Goal: Task Accomplishment & Management: Use online tool/utility

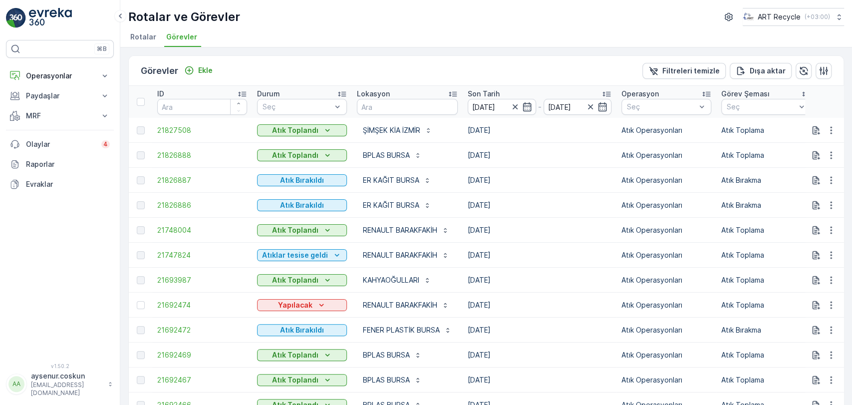
click at [551, 268] on td "[DATE]" at bounding box center [540, 255] width 154 height 25
click at [51, 19] on img at bounding box center [50, 18] width 43 height 20
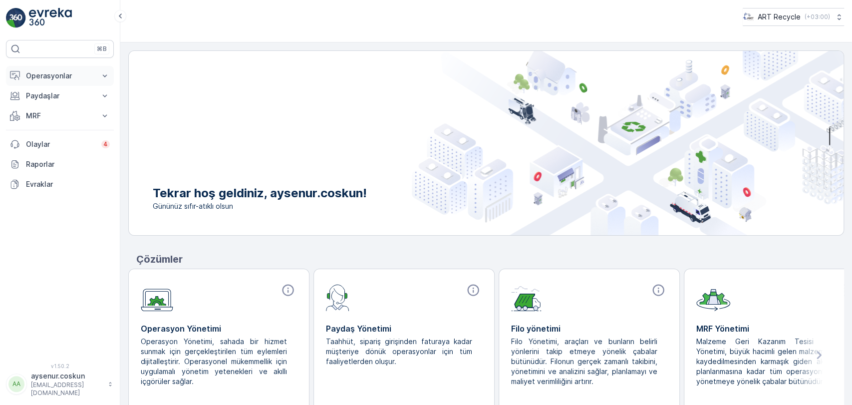
click at [74, 77] on p "Operasyonlar" at bounding box center [60, 76] width 68 height 10
click at [59, 119] on p "Rotalar & Görevler" at bounding box center [56, 121] width 62 height 10
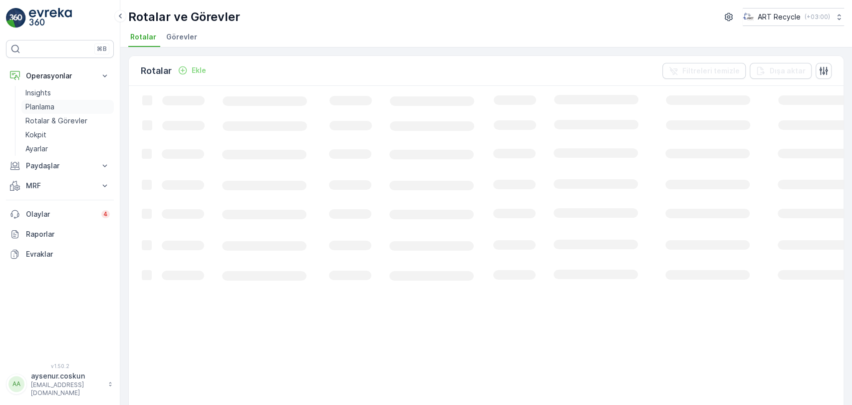
click at [92, 104] on link "Planlama" at bounding box center [67, 107] width 92 height 14
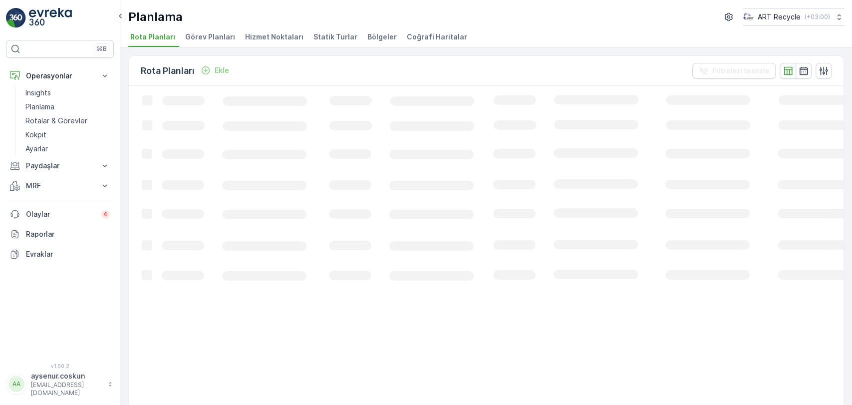
click at [285, 41] on li "Hizmet Noktaları" at bounding box center [275, 38] width 64 height 17
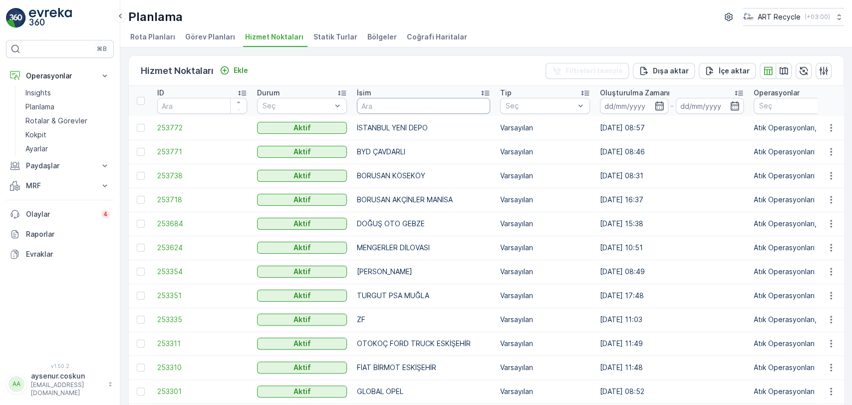
click at [437, 104] on input "text" at bounding box center [423, 106] width 133 height 16
type input "volcar"
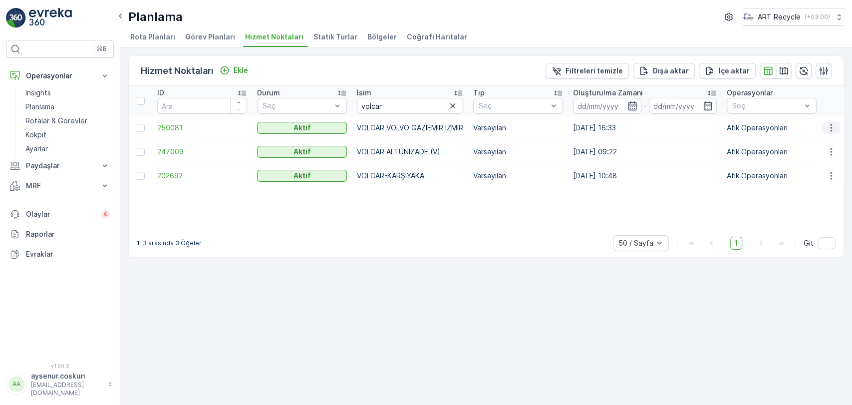
click at [834, 122] on button "button" at bounding box center [832, 128] width 18 height 12
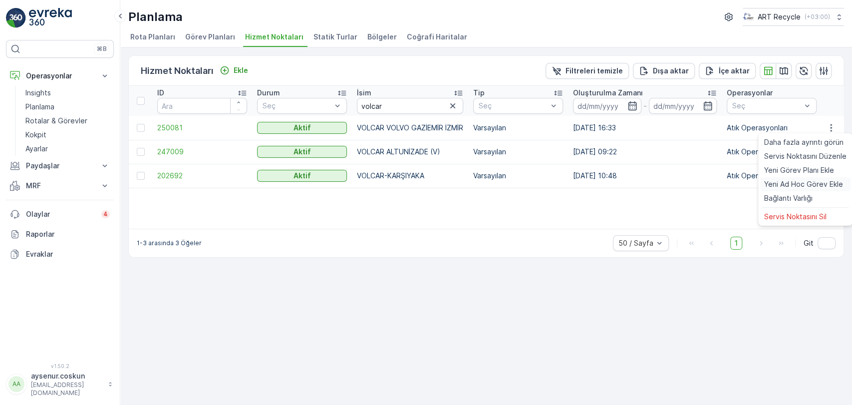
click at [799, 189] on span "Yeni Ad Hoc Görev Ekle" at bounding box center [804, 184] width 79 height 10
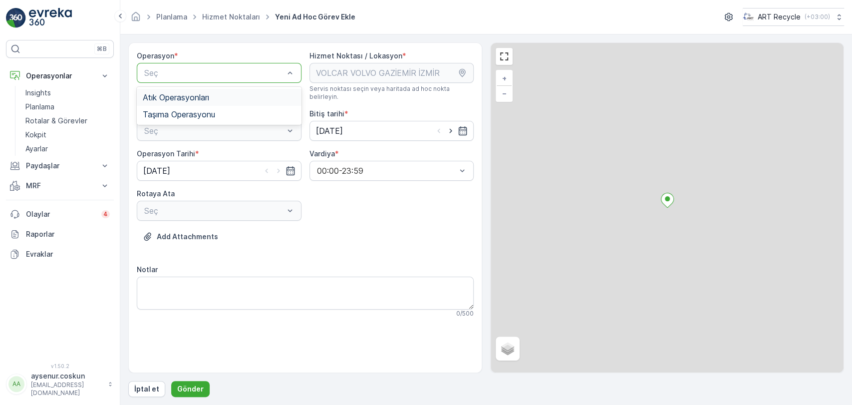
click at [221, 101] on div "Atık Operasyonları" at bounding box center [219, 97] width 153 height 9
click at [204, 130] on div "Seç" at bounding box center [219, 131] width 165 height 20
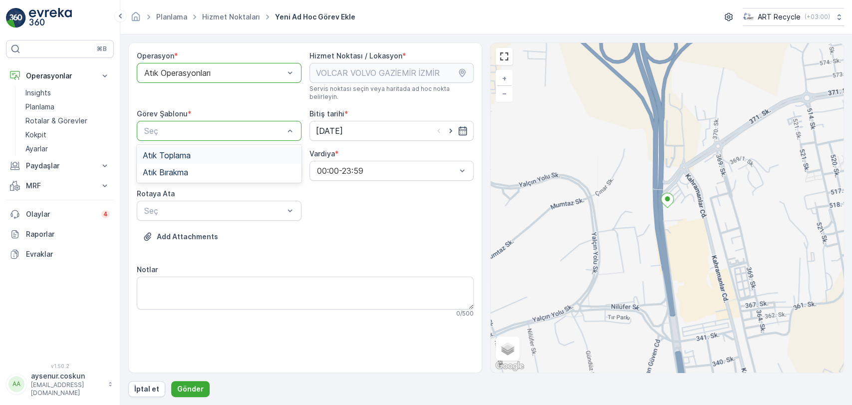
click at [196, 151] on div "Atık Toplama" at bounding box center [219, 155] width 153 height 9
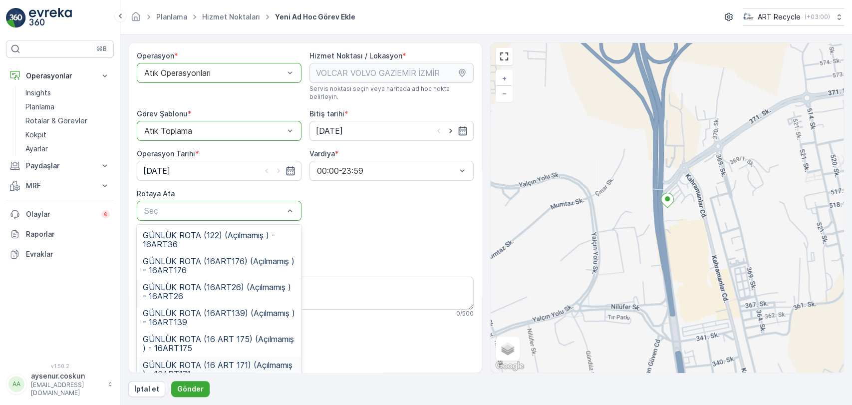
click at [262, 361] on span "GÜNLÜK ROTA (16 ART 171) (Açılmamış ) - 16ART171" at bounding box center [219, 370] width 153 height 18
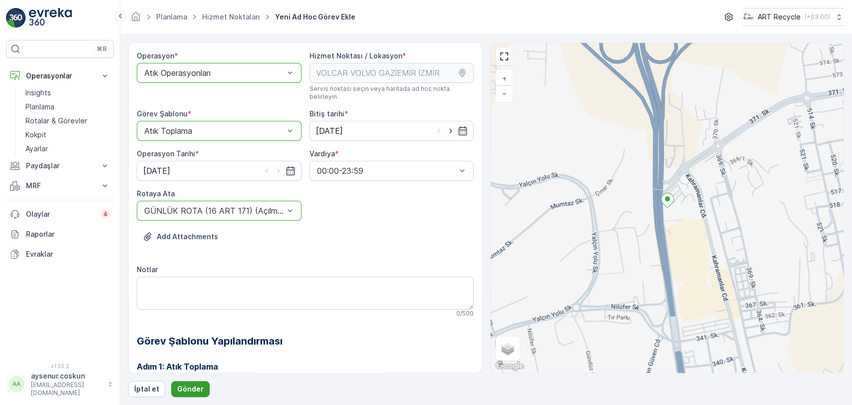
click at [184, 390] on p "Gönder" at bounding box center [190, 389] width 26 height 10
